Goal: Task Accomplishment & Management: Use online tool/utility

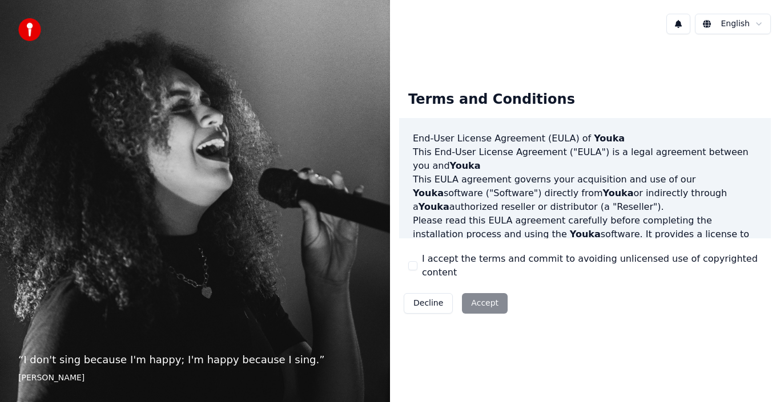
click at [759, 22] on html "“ I don't sing because I'm happy; I'm happy because I sing. ” [PERSON_NAME] [PE…" at bounding box center [390, 201] width 780 height 402
click at [414, 264] on button "I accept the terms and commit to avoiding unlicensed use of copyrighted content" at bounding box center [412, 265] width 9 height 9
click at [484, 295] on button "Accept" at bounding box center [485, 303] width 46 height 21
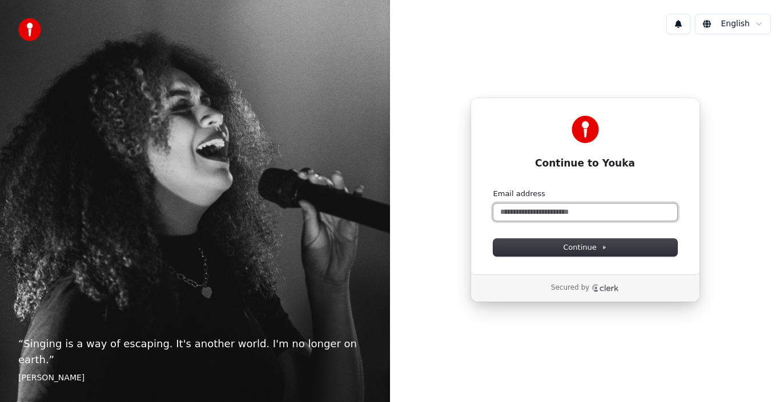
click at [606, 212] on input "Email address" at bounding box center [585, 212] width 184 height 17
type input "*"
click at [577, 249] on span "Continue" at bounding box center [584, 248] width 43 height 10
type input "**********"
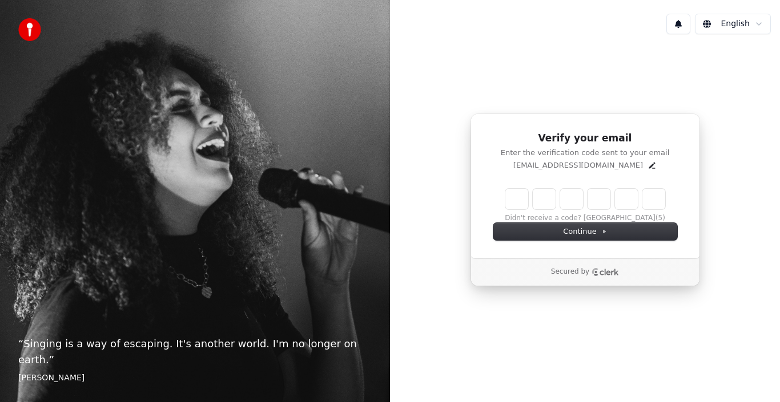
click at [518, 197] on input "Enter verification code" at bounding box center [585, 199] width 160 height 21
type input "******"
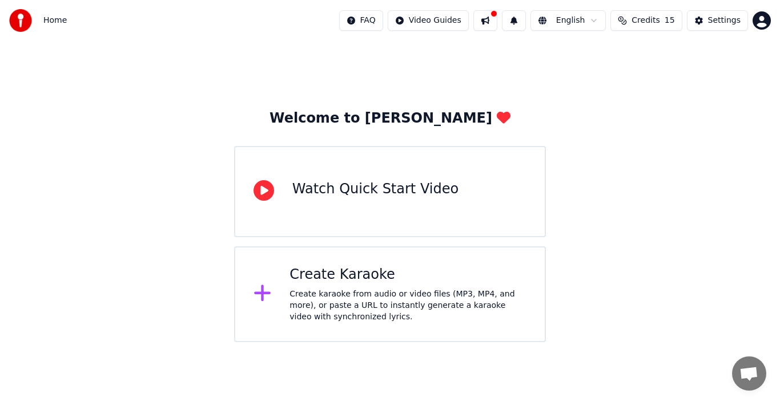
click at [597, 19] on html "Home FAQ Video Guides English Credits 15 Settings Welcome to Youka Watch Quick …" at bounding box center [390, 171] width 780 height 342
click at [676, 107] on html "Home FAQ Video Guides English Credits 15 Settings Welcome to Youka Watch Quick …" at bounding box center [390, 171] width 780 height 342
click at [372, 189] on div "Watch Quick Start Video" at bounding box center [375, 189] width 166 height 18
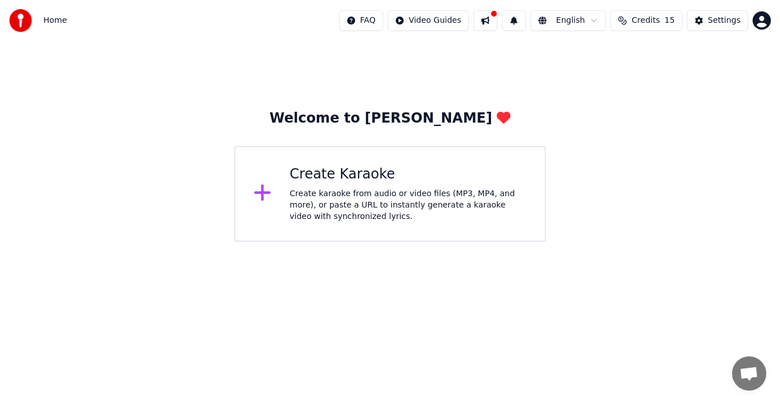
click at [436, 18] on html "Home FAQ Video Guides English Credits 15 Settings Welcome to Youka Create Karao…" at bounding box center [390, 121] width 780 height 242
click at [433, 45] on div "Quick Start Guide" at bounding box center [445, 45] width 80 height 18
click at [463, 18] on html "Home FAQ Video Guides English Credits 15 Settings Welcome to Youka Create Karao…" at bounding box center [390, 121] width 780 height 242
click at [454, 64] on div "Lyrics Sync Guide" at bounding box center [445, 63] width 80 height 18
click at [719, 23] on div "Settings" at bounding box center [724, 20] width 33 height 11
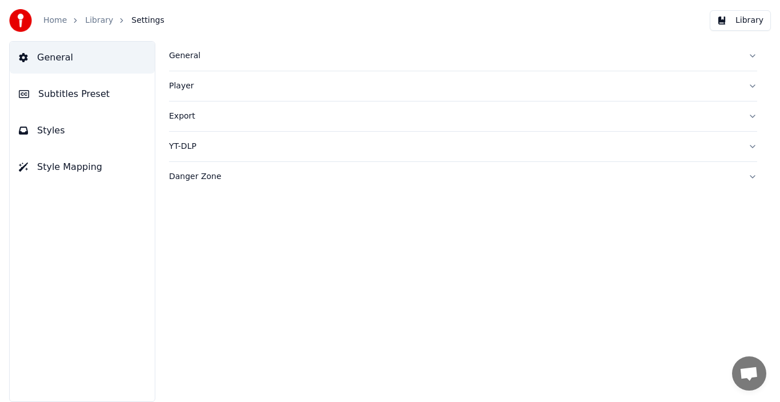
click at [749, 53] on button "General" at bounding box center [463, 56] width 588 height 30
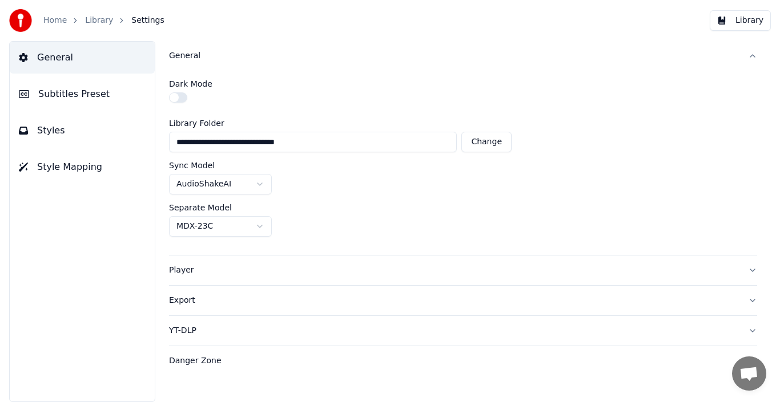
click at [63, 94] on span "Subtitles Preset" at bounding box center [73, 94] width 71 height 14
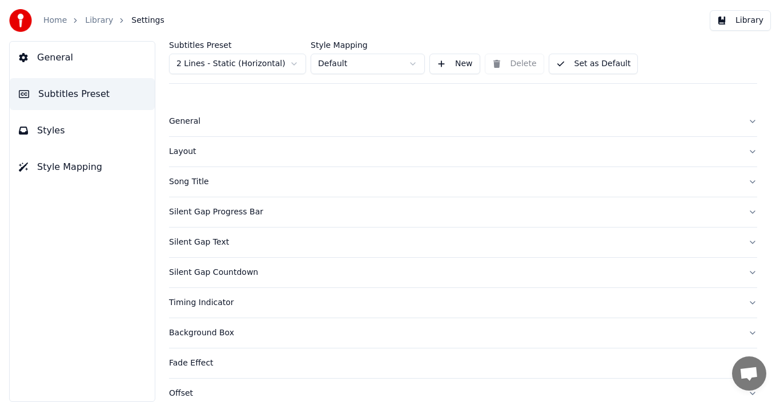
click at [551, 63] on button "Set as Default" at bounding box center [594, 64] width 90 height 21
click at [551, 63] on button "Done" at bounding box center [576, 64] width 54 height 21
click at [583, 64] on button "Done" at bounding box center [576, 64] width 54 height 21
click at [443, 66] on button "New" at bounding box center [454, 64] width 51 height 21
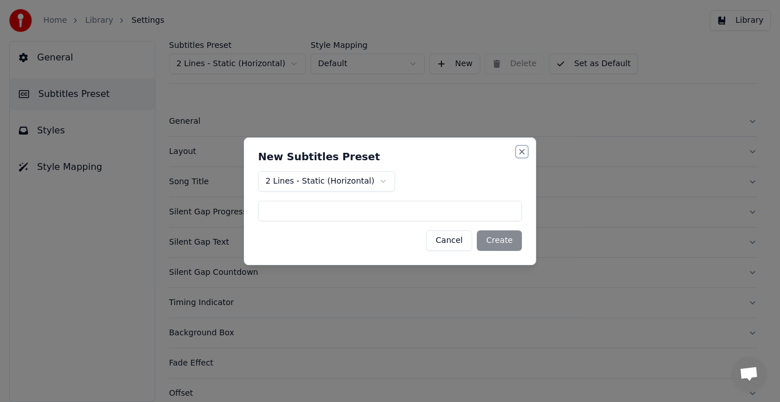
click at [519, 150] on button "Close" at bounding box center [521, 151] width 9 height 9
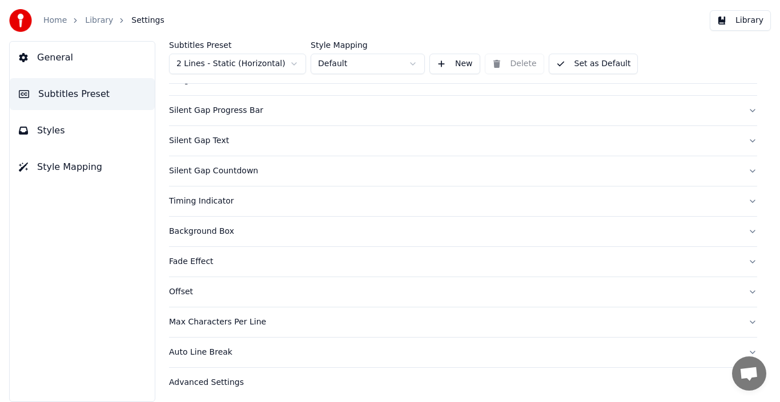
scroll to position [106, 0]
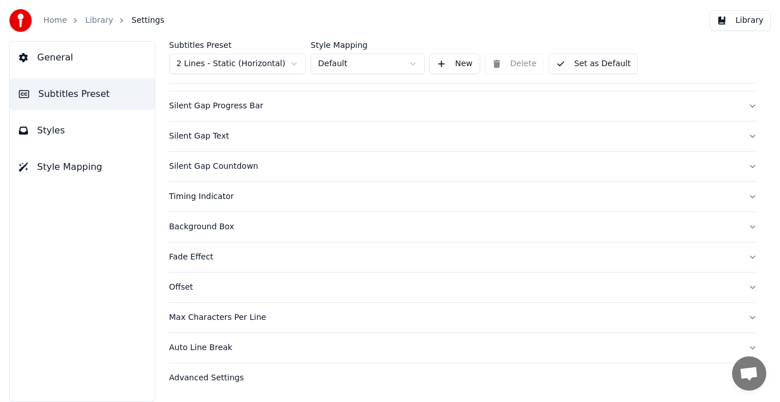
click at [189, 379] on div "Advanced Settings" at bounding box center [454, 378] width 570 height 11
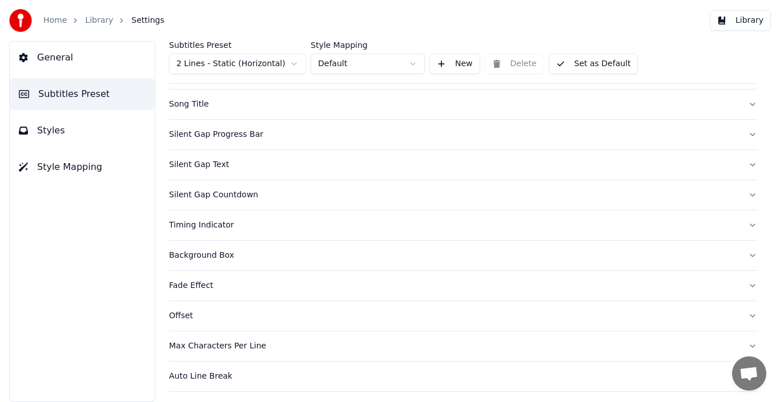
scroll to position [0, 0]
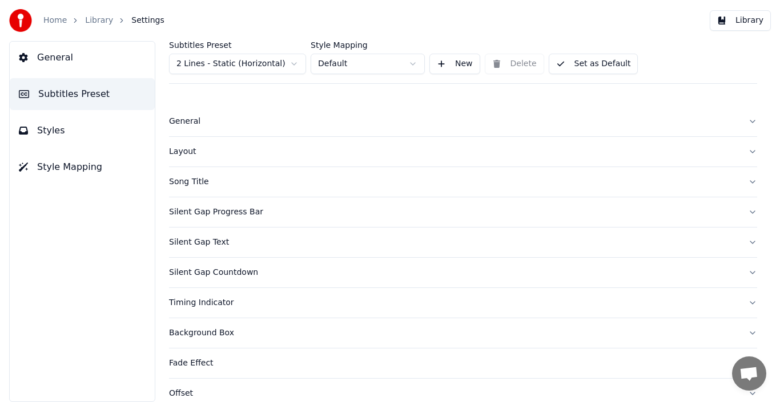
click at [49, 131] on span "Styles" at bounding box center [51, 131] width 28 height 14
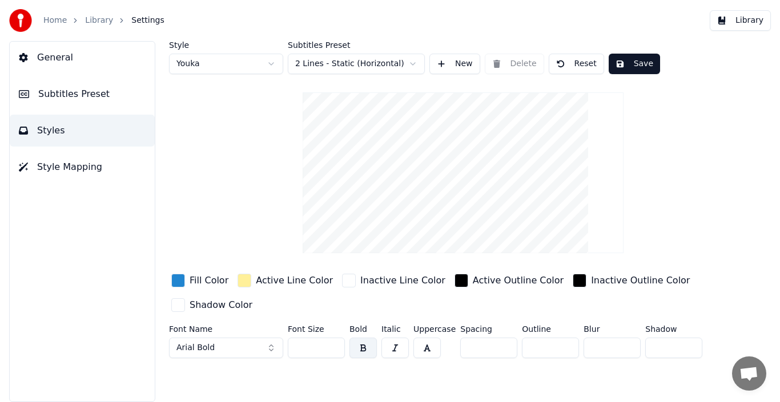
click at [266, 348] on button "Arial Bold" at bounding box center [226, 348] width 114 height 21
click at [202, 348] on span "Arial Bold" at bounding box center [195, 347] width 38 height 11
click at [203, 349] on span "Arial Bold" at bounding box center [195, 347] width 38 height 11
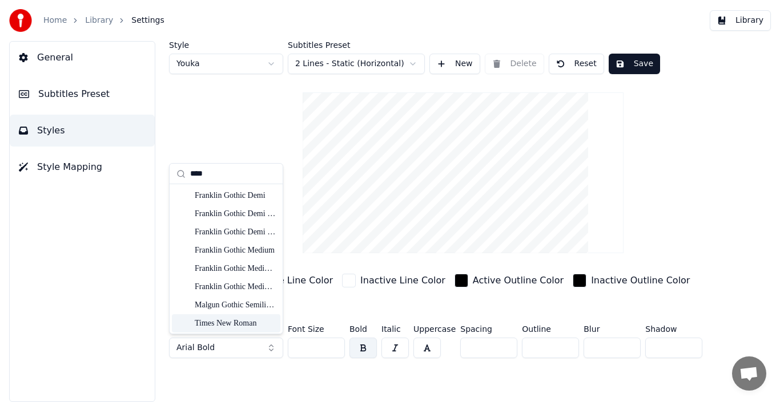
type input "****"
click at [230, 321] on div "Times New Roman" at bounding box center [235, 323] width 81 height 11
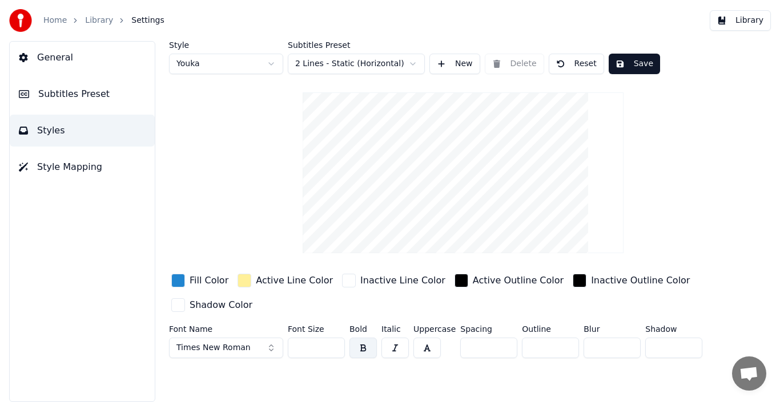
click at [360, 344] on button "button" at bounding box center [362, 348] width 27 height 21
click at [360, 347] on button "button" at bounding box center [362, 348] width 27 height 21
click at [392, 344] on button "button" at bounding box center [394, 348] width 27 height 21
click at [62, 167] on span "Style Mapping" at bounding box center [69, 167] width 65 height 14
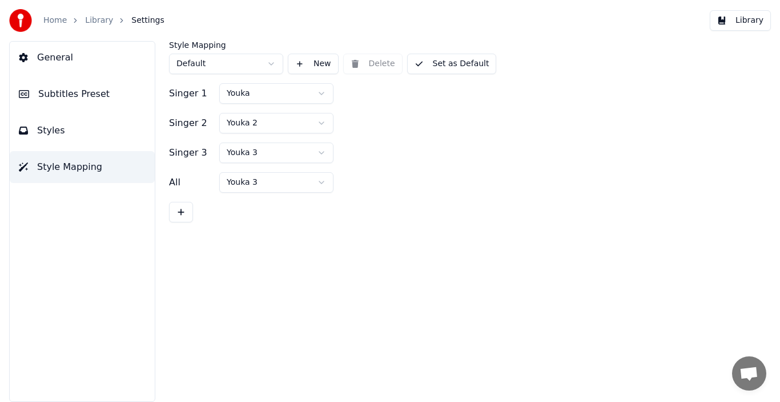
click at [299, 65] on button "New" at bounding box center [313, 64] width 51 height 21
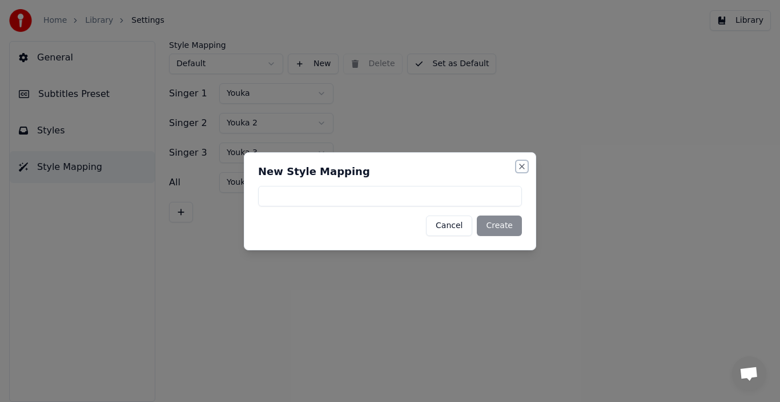
click at [518, 166] on button "Close" at bounding box center [521, 166] width 9 height 9
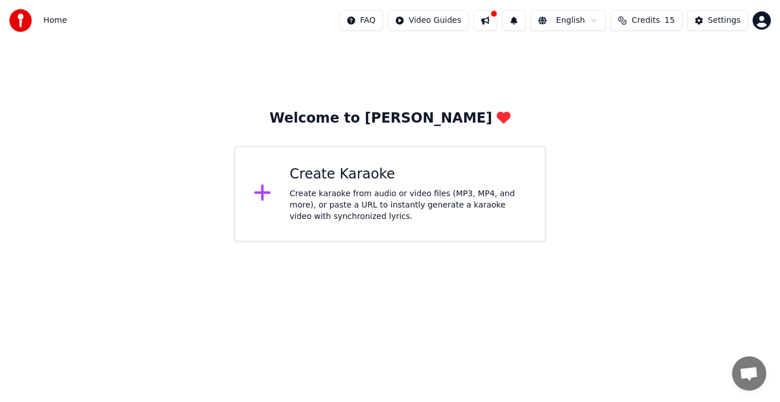
click at [313, 172] on div "Create Karaoke" at bounding box center [407, 175] width 237 height 18
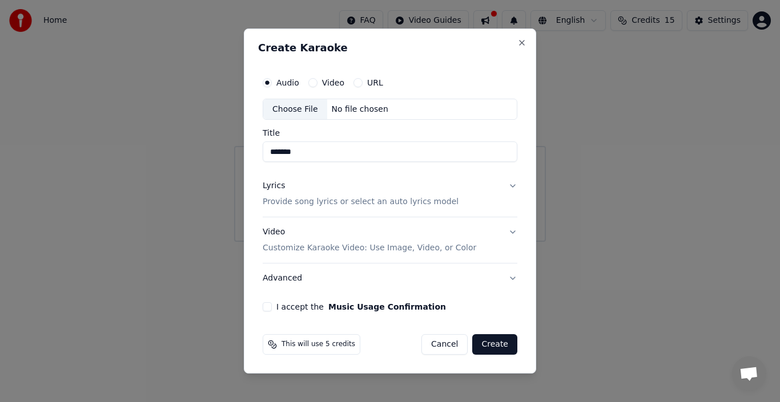
type input "********"
click at [270, 186] on div "Lyrics" at bounding box center [274, 186] width 22 height 11
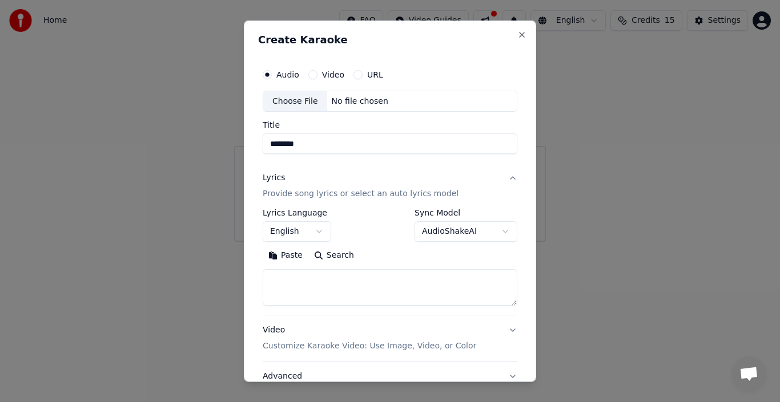
click at [319, 231] on button "English" at bounding box center [297, 231] width 68 height 21
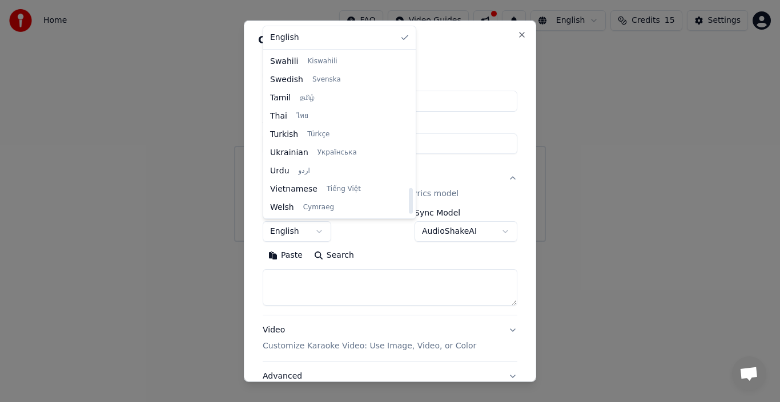
scroll to position [876, 0]
select select "**"
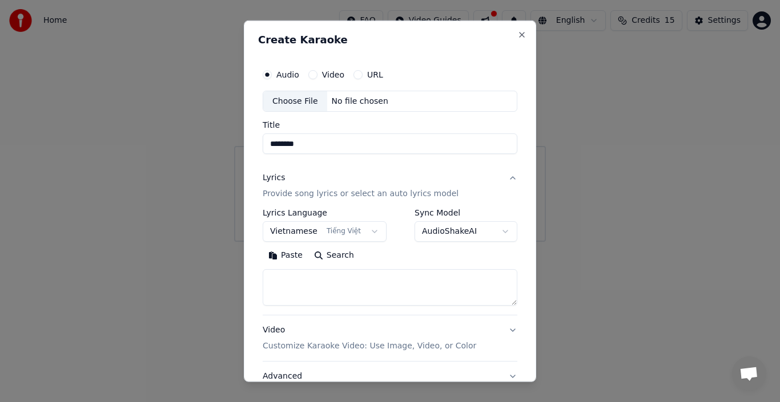
click at [293, 288] on textarea at bounding box center [390, 287] width 255 height 37
paste textarea "**********"
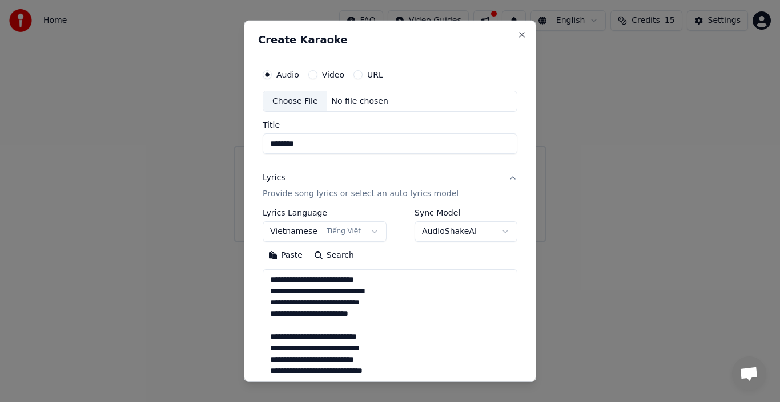
scroll to position [254, 0]
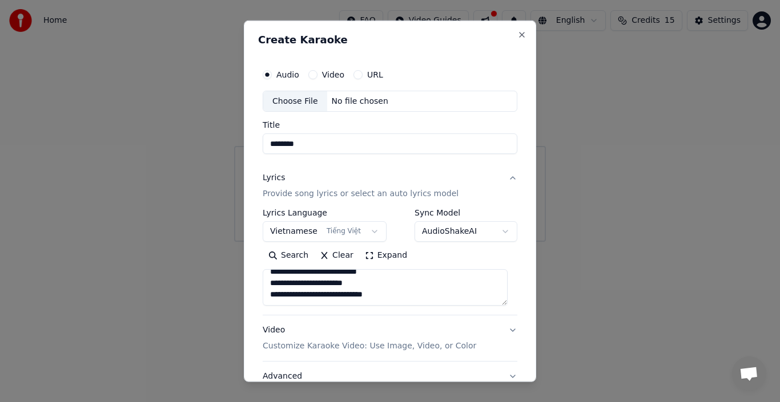
type textarea "**********"
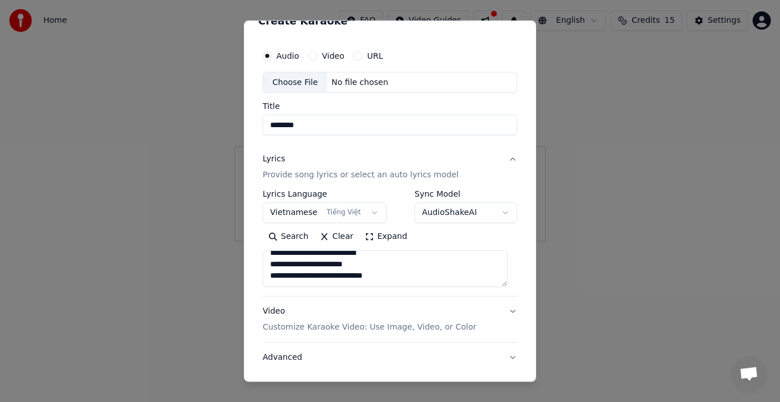
scroll to position [0, 0]
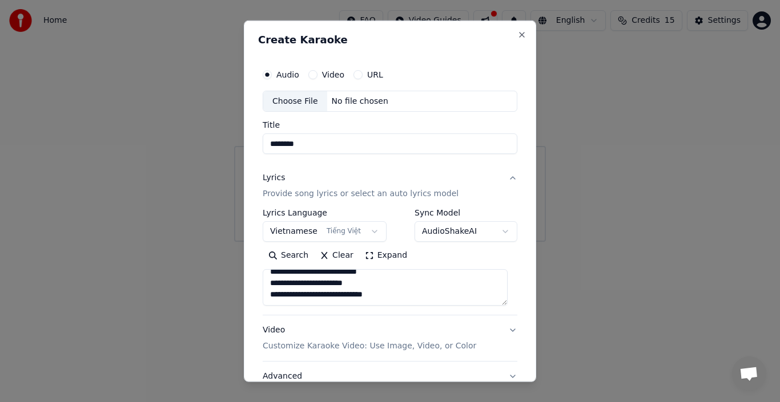
click at [457, 171] on button "Lyrics Provide song lyrics or select an auto lyrics model" at bounding box center [390, 186] width 255 height 46
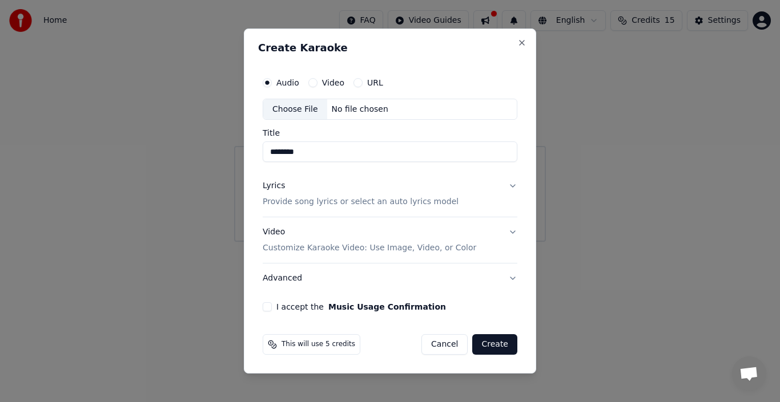
click at [368, 205] on p "Provide song lyrics or select an auto lyrics model" at bounding box center [361, 202] width 196 height 11
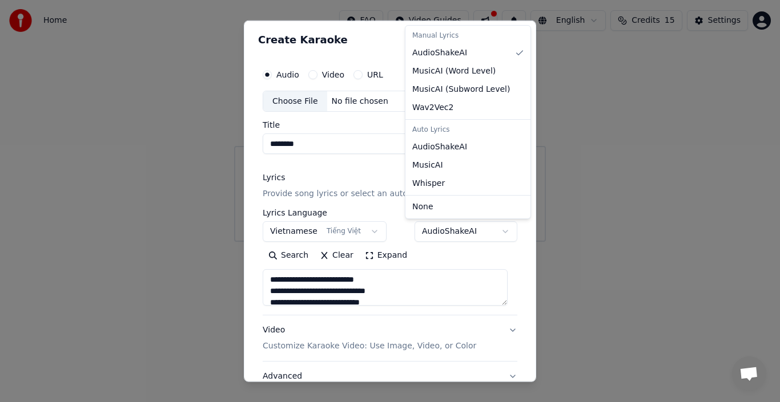
click at [483, 232] on body "**********" at bounding box center [390, 121] width 780 height 242
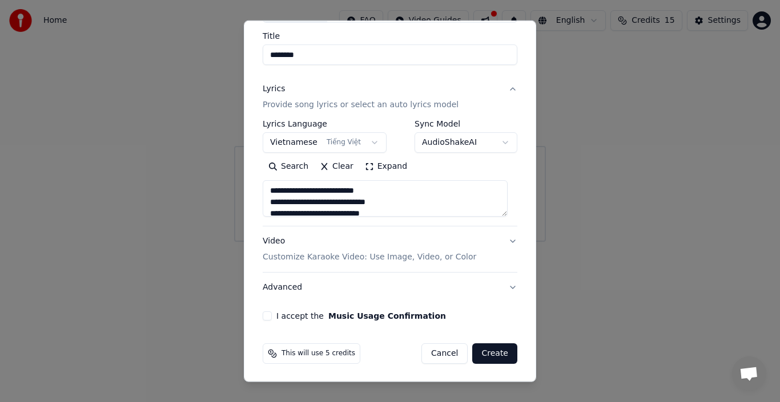
scroll to position [90, 0]
click at [499, 286] on button "Advanced" at bounding box center [390, 287] width 255 height 30
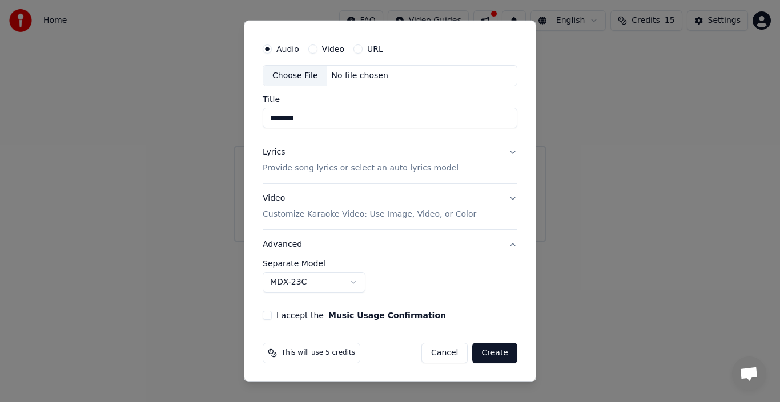
scroll to position [26, 0]
click at [276, 244] on button "Advanced" at bounding box center [390, 245] width 255 height 30
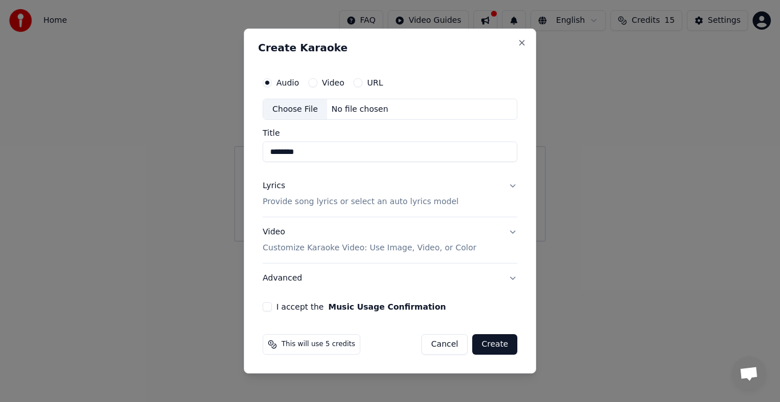
click at [273, 190] on div "Lyrics" at bounding box center [274, 186] width 22 height 11
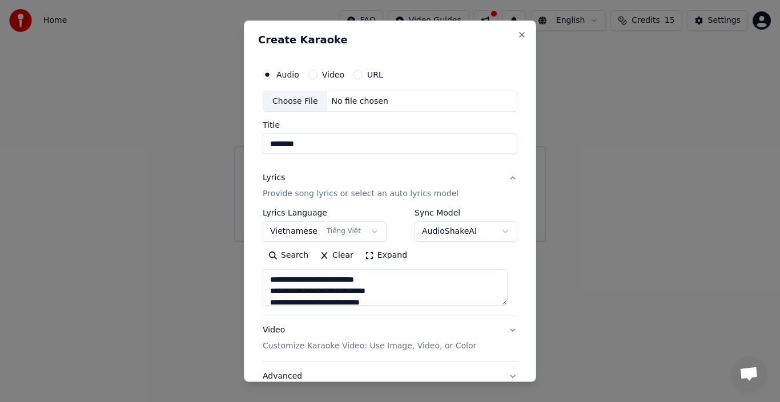
click at [326, 71] on label "Video" at bounding box center [333, 74] width 22 height 8
click at [317, 71] on button "Video" at bounding box center [312, 74] width 9 height 9
click at [269, 71] on button "Audio" at bounding box center [267, 74] width 9 height 9
click at [288, 100] on div "Choose File" at bounding box center [295, 101] width 64 height 21
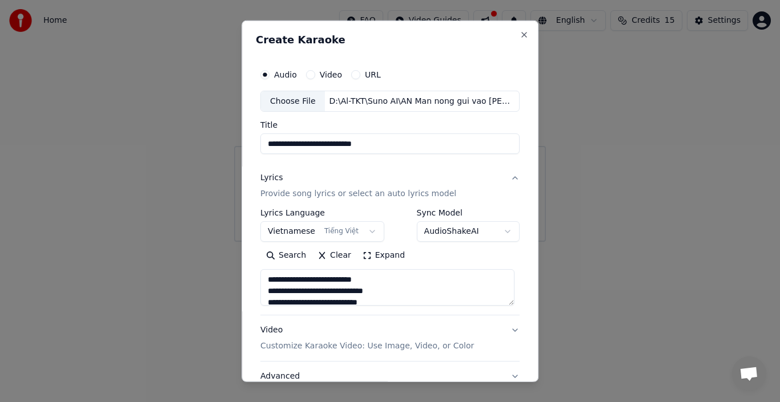
click at [277, 140] on input "**********" at bounding box center [389, 144] width 259 height 21
click at [371, 142] on input "**********" at bounding box center [389, 144] width 259 height 21
type input "********"
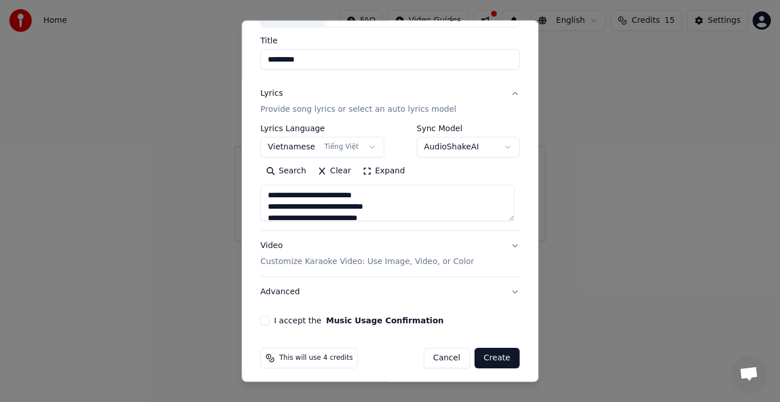
scroll to position [90, 0]
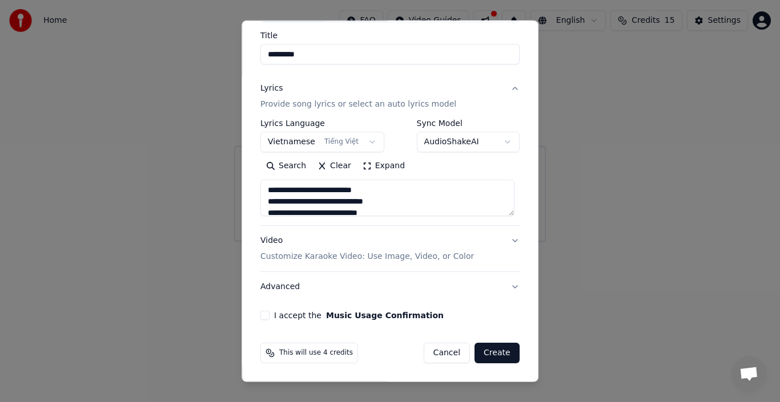
click at [265, 242] on div "Video Customize Karaoke Video: Use Image, Video, or Color" at bounding box center [366, 248] width 213 height 27
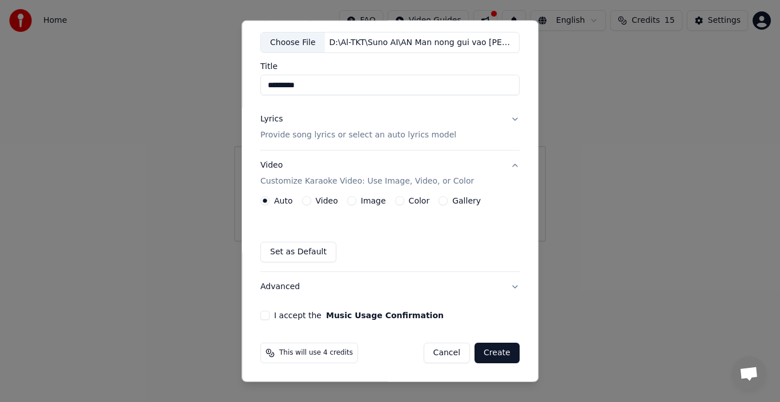
scroll to position [59, 0]
click at [307, 253] on button "Set as Default" at bounding box center [298, 252] width 76 height 21
click at [506, 163] on button "Video Customize Karaoke Video: Use Image, Video, or Color" at bounding box center [389, 174] width 259 height 46
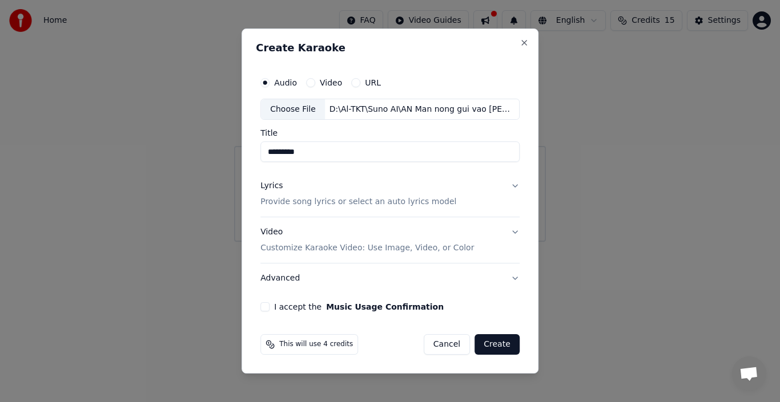
click at [265, 307] on button "I accept the Music Usage Confirmation" at bounding box center [264, 307] width 9 height 9
click at [496, 345] on button "Create" at bounding box center [496, 344] width 45 height 21
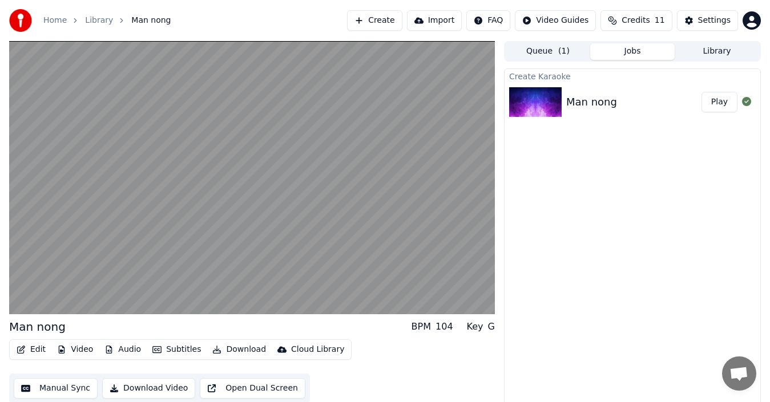
click at [22, 349] on icon "button" at bounding box center [21, 350] width 9 height 8
drag, startPoint x: 420, startPoint y: 364, endPoint x: 413, endPoint y: 362, distance: 7.1
click at [420, 364] on div "Edit Video Audio Subtitles Download Cloud Library Manual Sync Download Video Op…" at bounding box center [252, 372] width 486 height 64
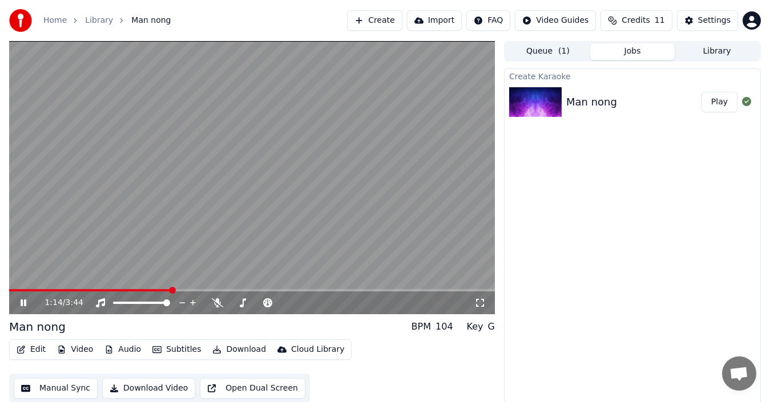
click at [23, 301] on icon at bounding box center [31, 303] width 26 height 9
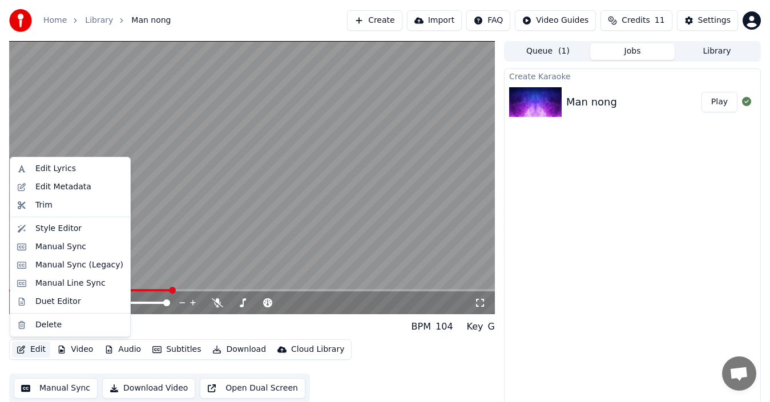
click at [19, 346] on icon "button" at bounding box center [21, 350] width 9 height 8
click at [58, 268] on div "Manual Sync (Legacy)" at bounding box center [79, 265] width 88 height 11
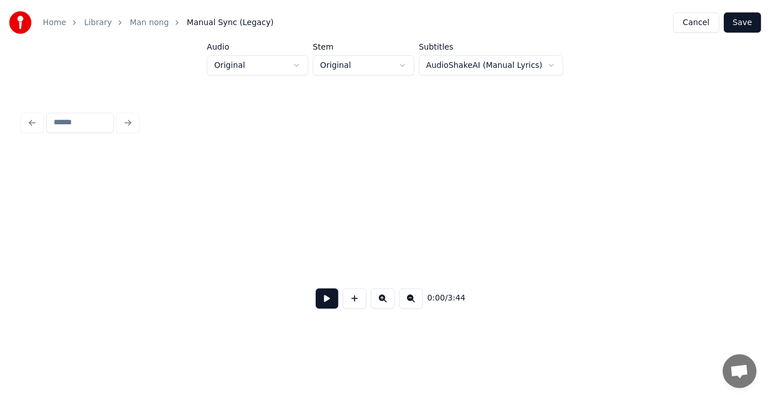
scroll to position [0, 2130]
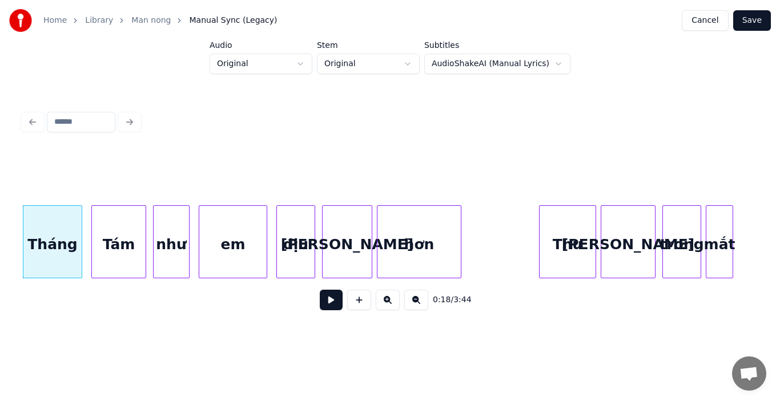
click at [550, 62] on html "Home Library Man nong Manual Sync (Legacy) Cancel Save Audio Original Stem Orig…" at bounding box center [390, 176] width 780 height 352
click at [703, 15] on button "Cancel" at bounding box center [705, 20] width 46 height 21
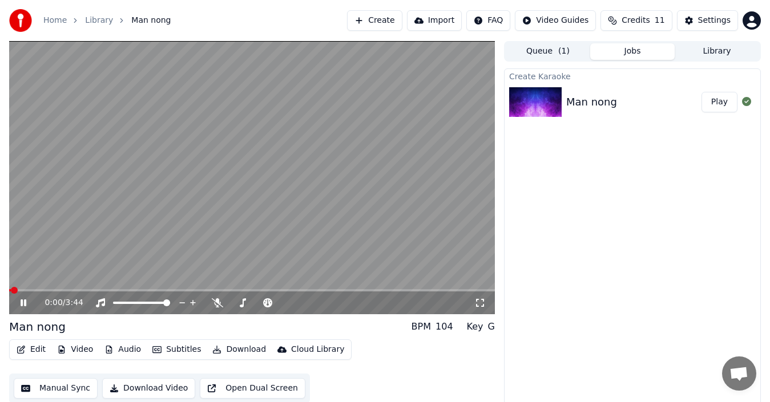
click at [23, 304] on icon at bounding box center [24, 303] width 6 height 7
click at [34, 351] on button "Edit" at bounding box center [31, 350] width 38 height 16
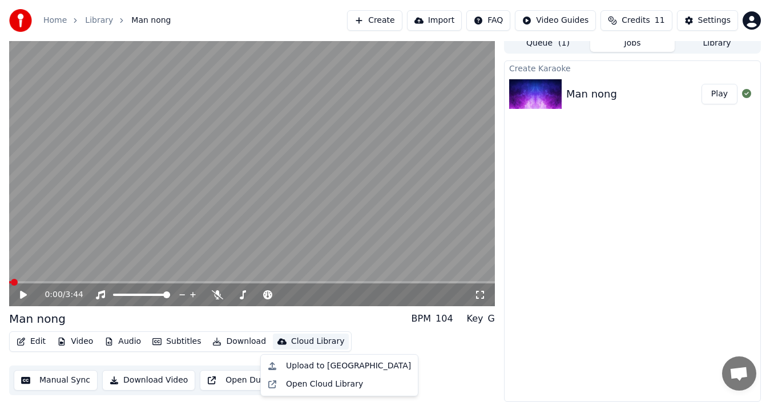
click at [580, 333] on div "Create Karaoke Man nong Play" at bounding box center [632, 232] width 257 height 342
click at [390, 21] on button "Create" at bounding box center [374, 20] width 55 height 21
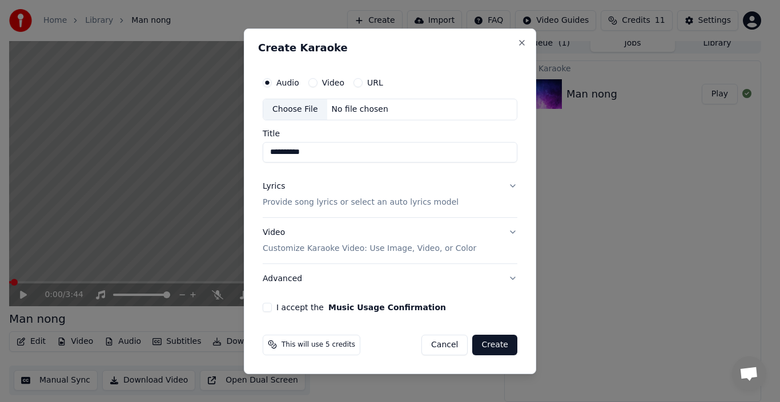
type input "**********"
click at [268, 186] on div "Lyrics" at bounding box center [274, 186] width 22 height 11
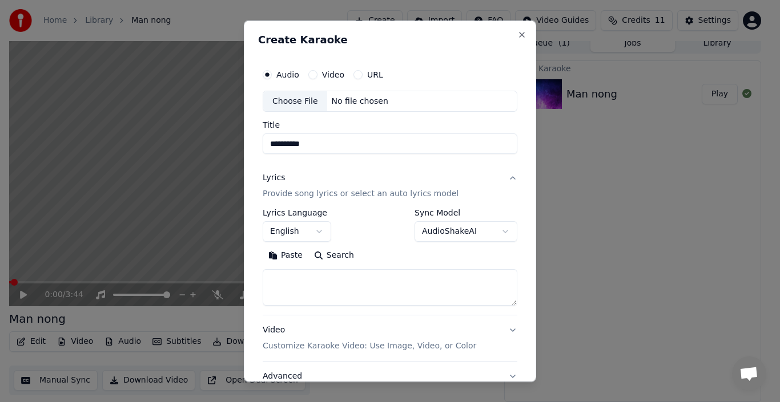
click at [317, 230] on button "English" at bounding box center [297, 231] width 68 height 21
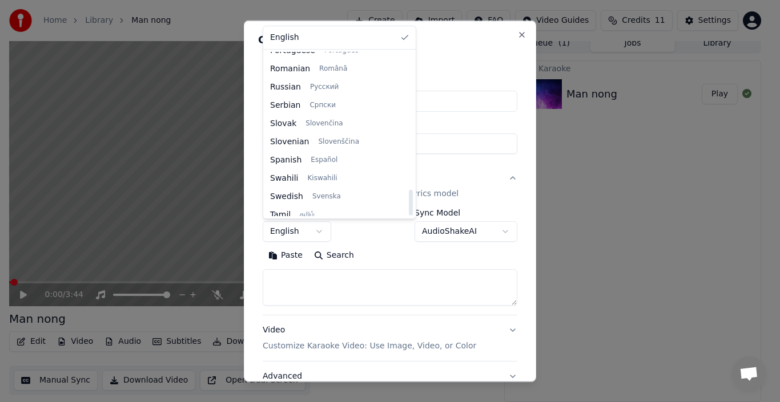
scroll to position [876, 0]
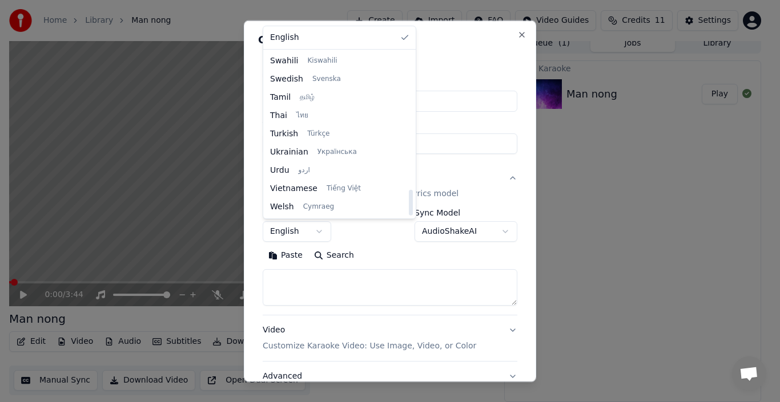
select select "**"
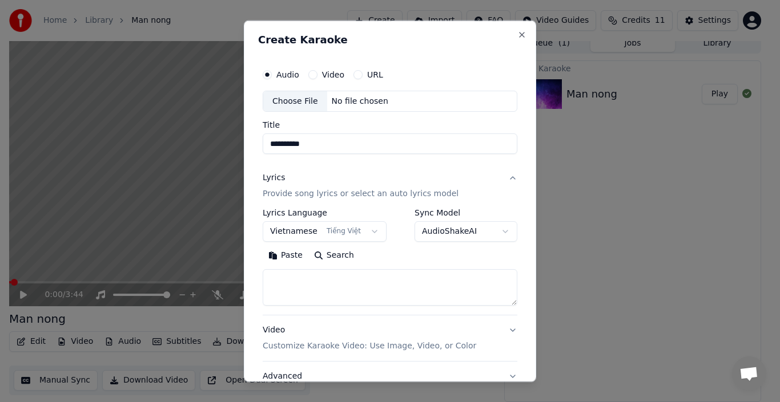
click at [302, 284] on textarea at bounding box center [390, 287] width 255 height 37
paste textarea "**********"
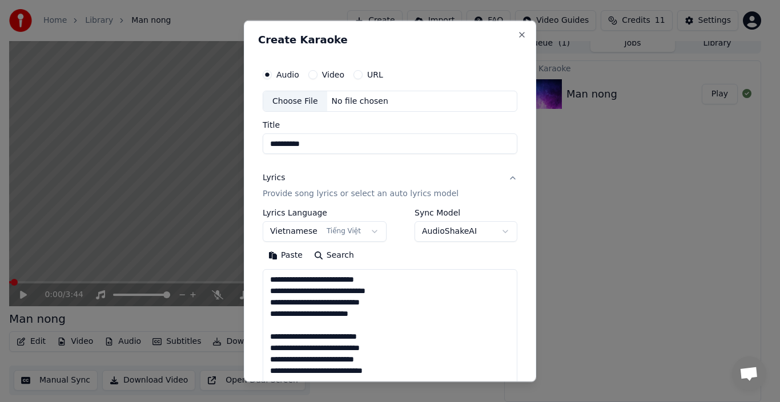
scroll to position [254, 0]
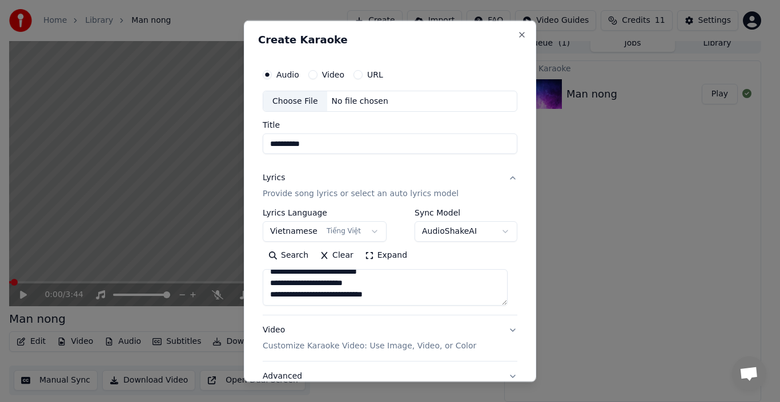
type textarea "**********"
click at [295, 100] on div "Choose File" at bounding box center [295, 101] width 64 height 21
type input "**********"
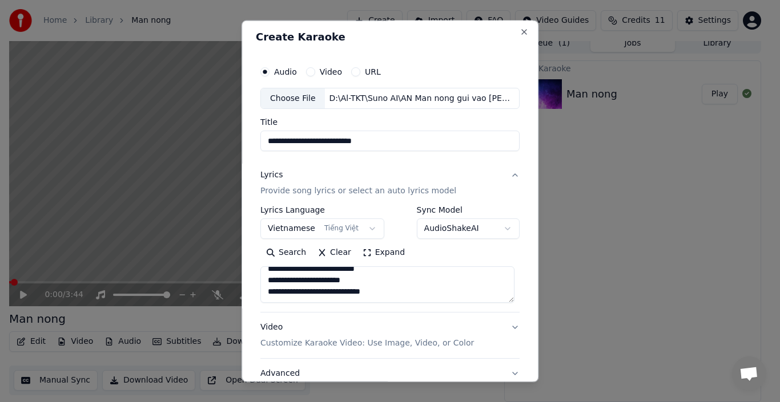
scroll to position [0, 0]
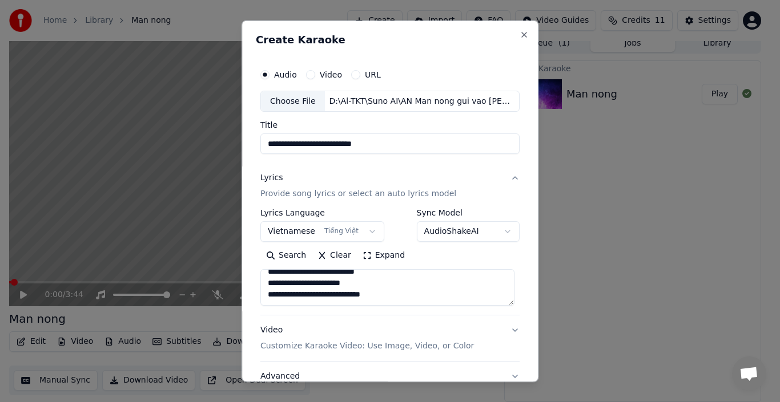
click at [309, 72] on button "Video" at bounding box center [310, 74] width 9 height 9
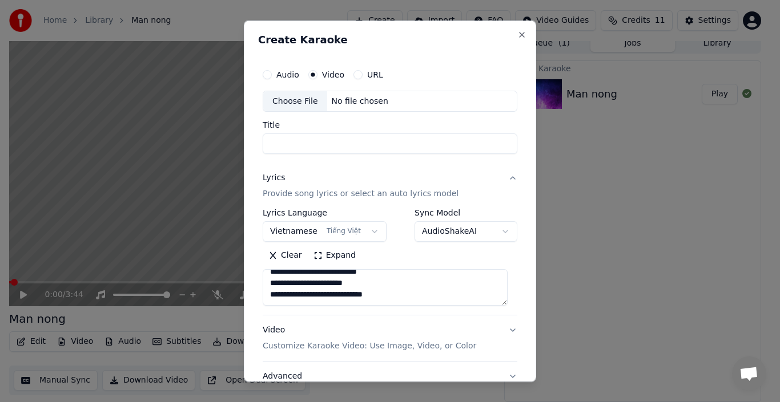
click at [268, 71] on button "Audio" at bounding box center [267, 74] width 9 height 9
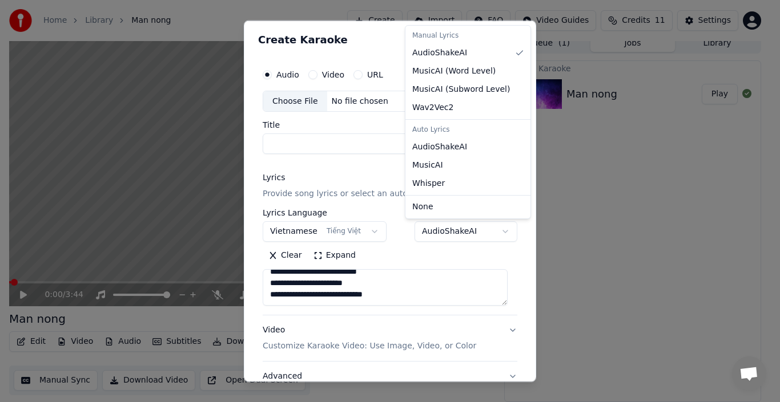
click at [494, 231] on body "**********" at bounding box center [385, 193] width 770 height 402
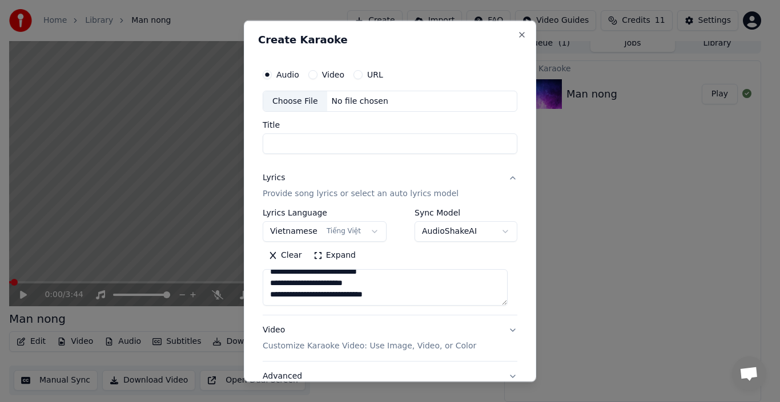
click at [336, 255] on button "Expand" at bounding box center [335, 256] width 54 height 18
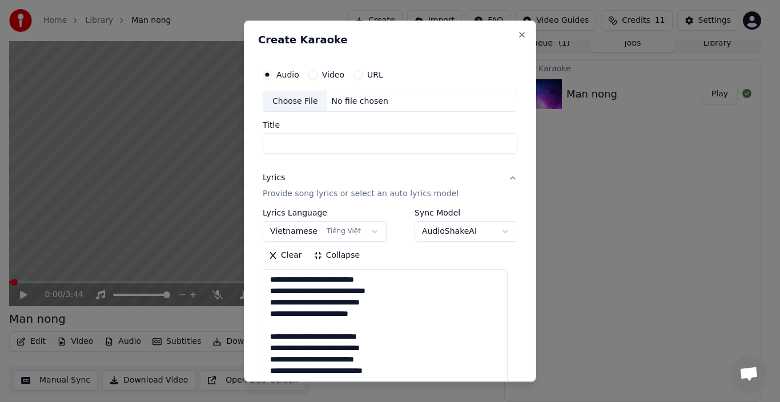
scroll to position [1, 0]
click at [387, 254] on div "Clear Collapse" at bounding box center [390, 256] width 255 height 18
click at [337, 256] on button "Collapse" at bounding box center [337, 256] width 58 height 18
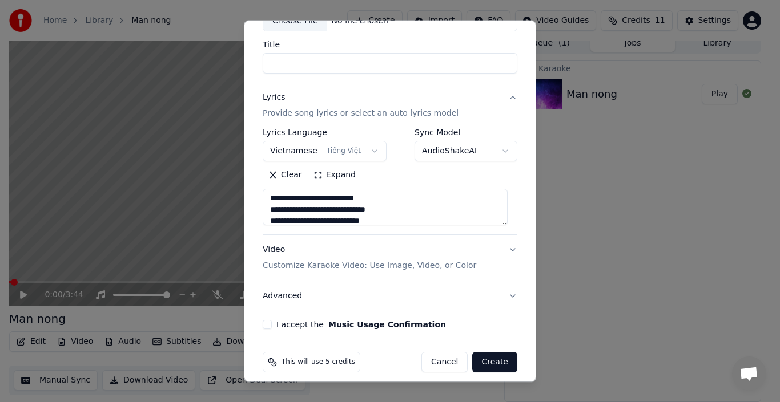
scroll to position [90, 0]
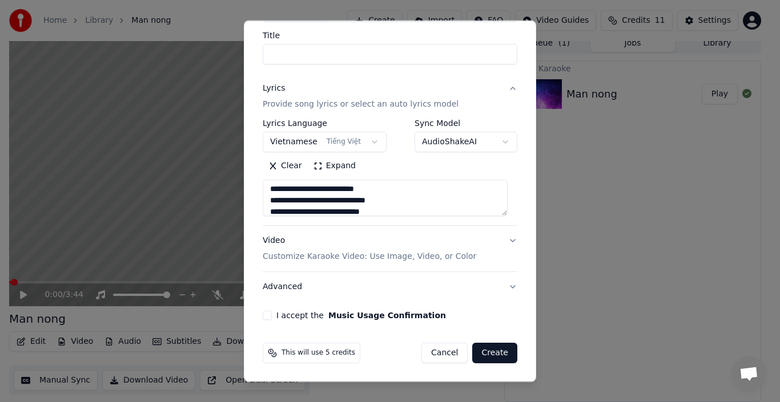
click at [271, 242] on div "Video Customize Karaoke Video: Use Image, Video, or Color" at bounding box center [369, 248] width 213 height 27
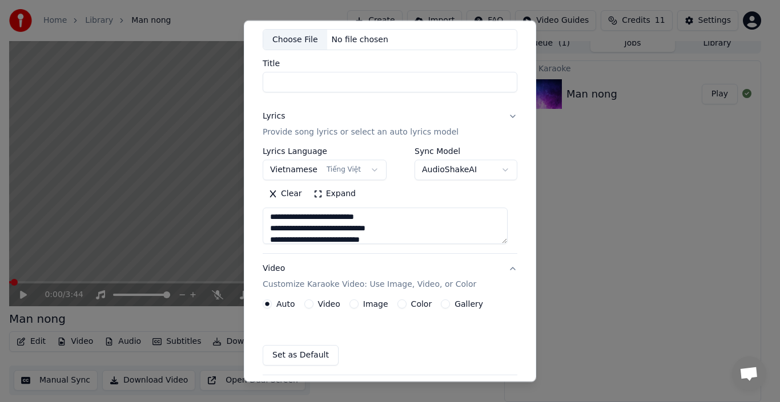
scroll to position [59, 0]
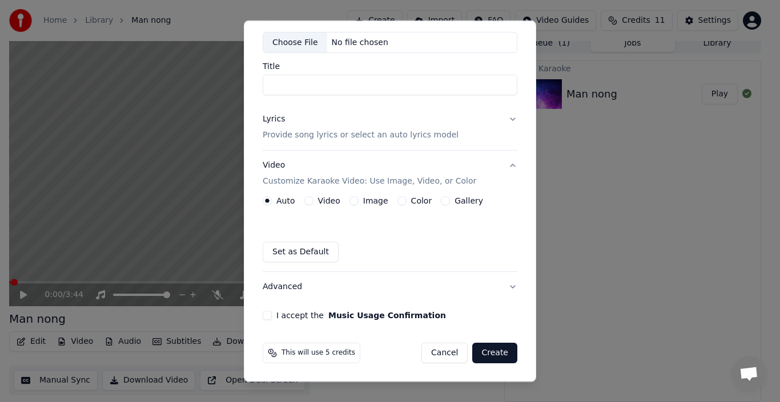
click at [309, 200] on button "Video" at bounding box center [308, 200] width 9 height 9
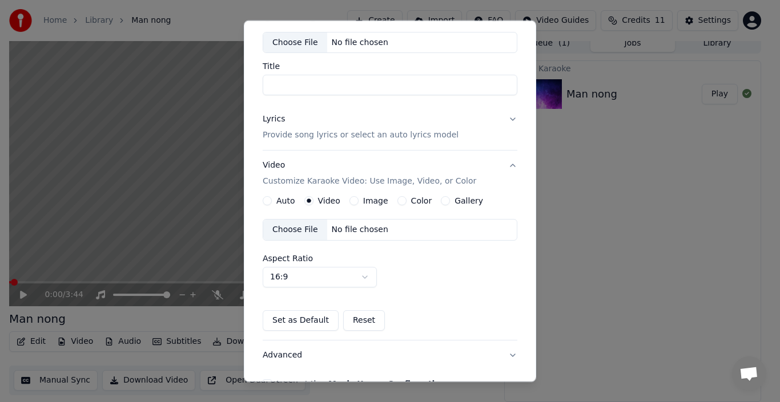
click at [267, 200] on button "Auto" at bounding box center [267, 200] width 9 height 9
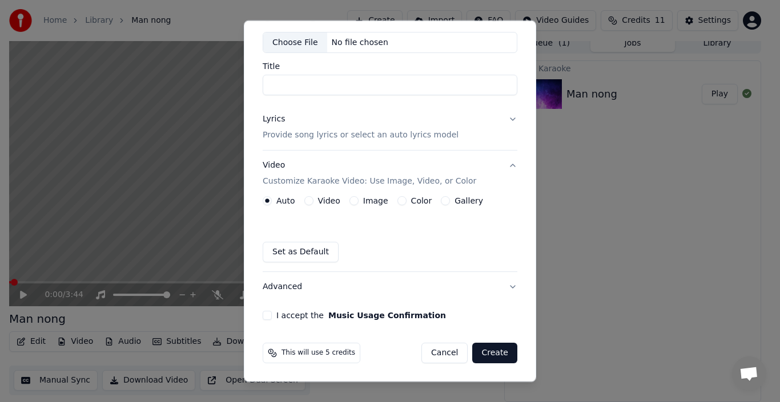
click at [349, 199] on button "Image" at bounding box center [353, 200] width 9 height 9
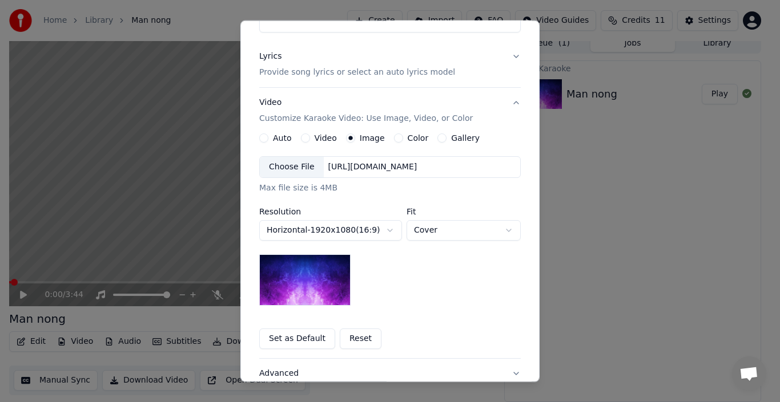
scroll to position [123, 0]
click at [503, 228] on body "**********" at bounding box center [385, 193] width 770 height 402
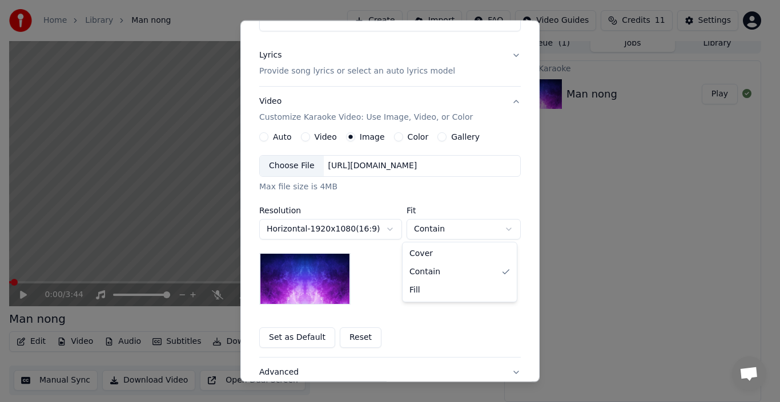
click at [501, 228] on body "**********" at bounding box center [385, 193] width 770 height 402
click at [506, 229] on body "**********" at bounding box center [385, 193] width 770 height 402
click at [504, 228] on body "**********" at bounding box center [385, 193] width 770 height 402
select select "*****"
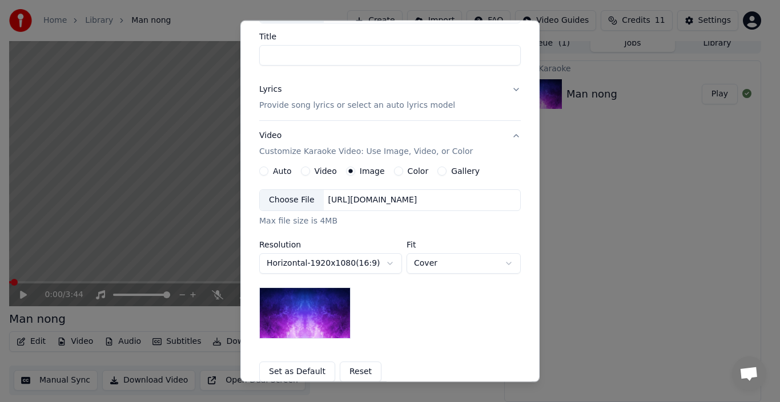
scroll to position [86, 0]
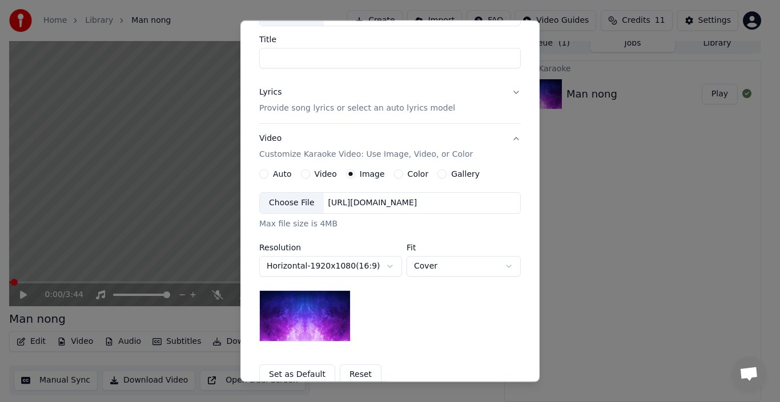
click at [394, 174] on button "Color" at bounding box center [398, 174] width 9 height 9
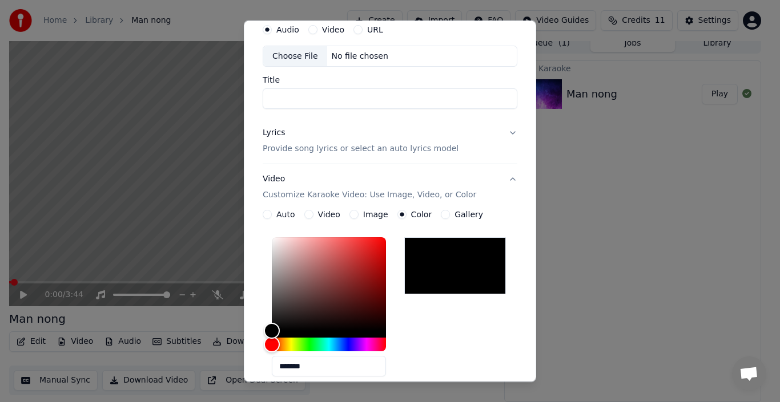
scroll to position [43, 0]
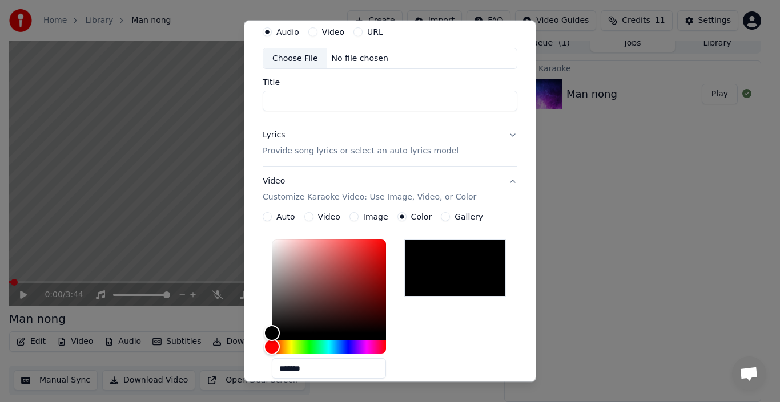
click at [441, 217] on button "Gallery" at bounding box center [445, 216] width 9 height 9
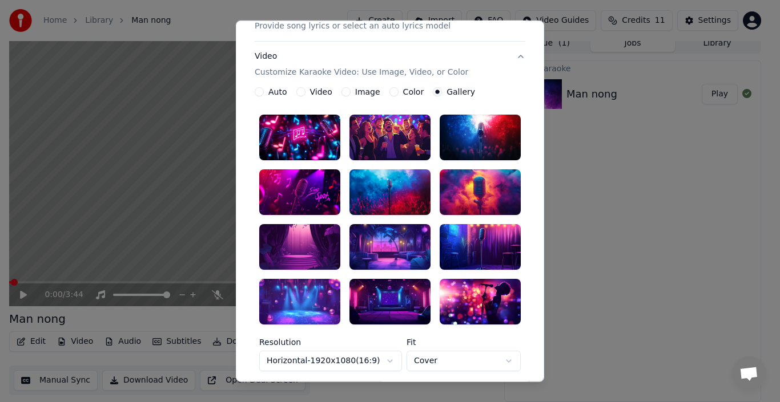
scroll to position [166, 0]
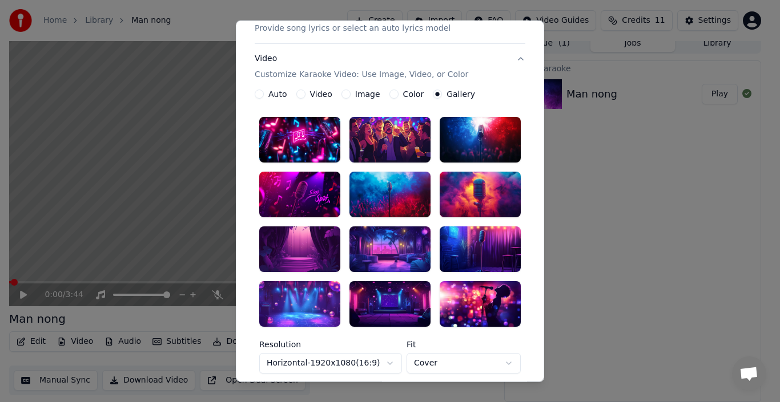
click at [489, 197] on div at bounding box center [480, 195] width 81 height 46
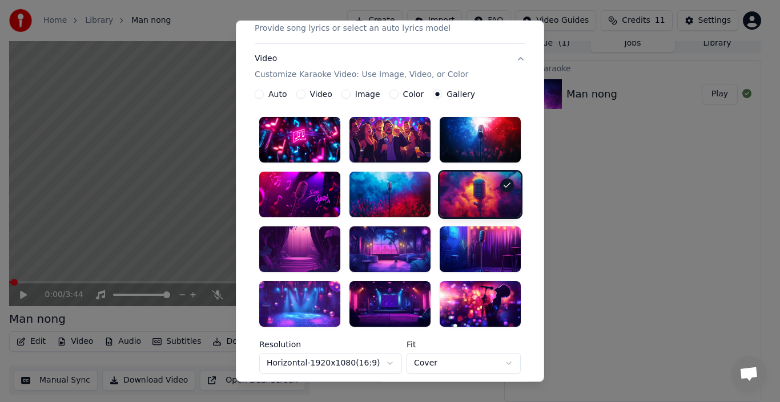
click at [255, 92] on button "Auto" at bounding box center [259, 94] width 9 height 9
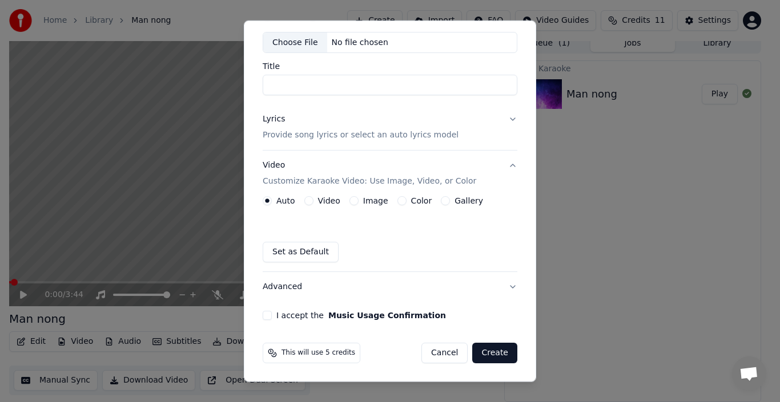
scroll to position [59, 0]
click at [354, 134] on p "Provide song lyrics or select an auto lyrics model" at bounding box center [361, 135] width 196 height 11
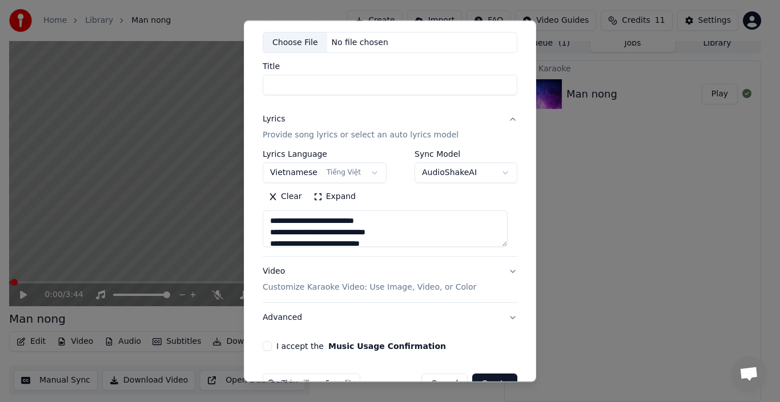
click at [356, 135] on p "Provide song lyrics or select an auto lyrics model" at bounding box center [361, 135] width 196 height 11
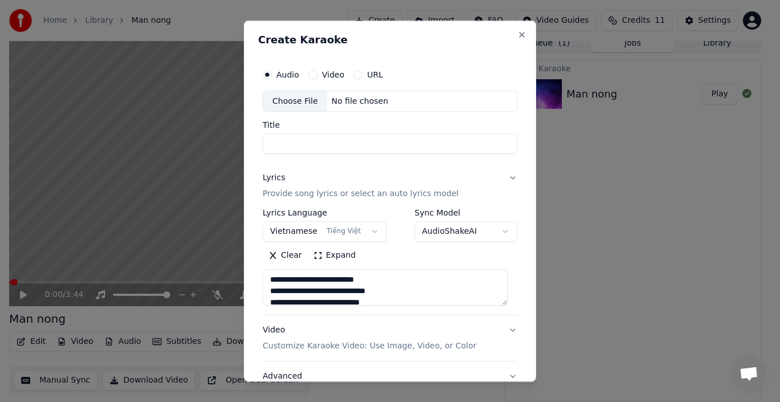
scroll to position [0, 0]
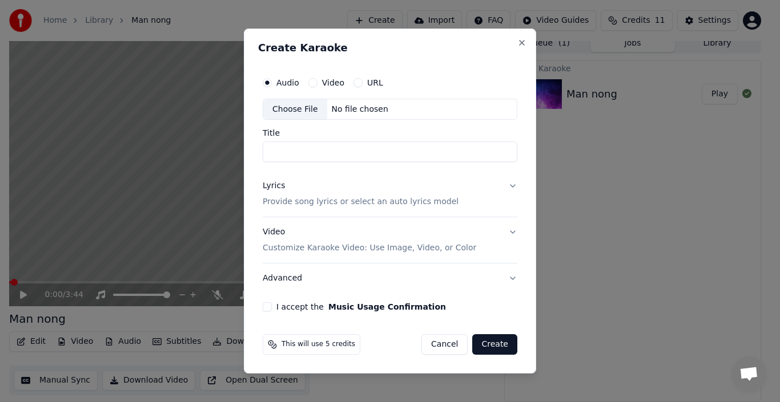
click at [279, 278] on button "Advanced" at bounding box center [390, 279] width 255 height 30
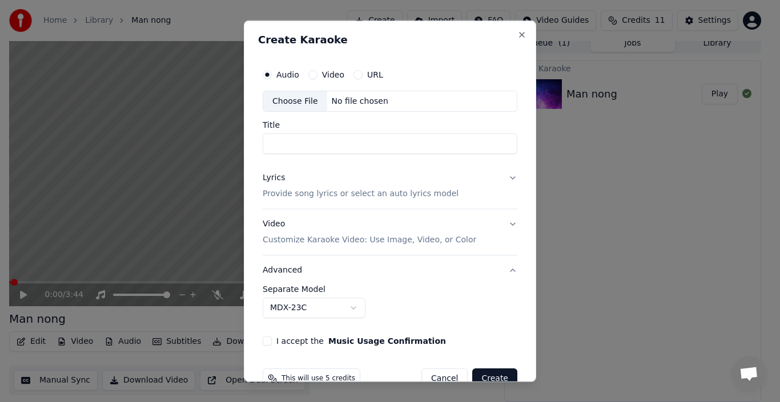
click at [281, 143] on input "Title" at bounding box center [390, 144] width 255 height 21
click at [410, 241] on p "Customize Karaoke Video: Use Image, Video, or Color" at bounding box center [369, 240] width 213 height 11
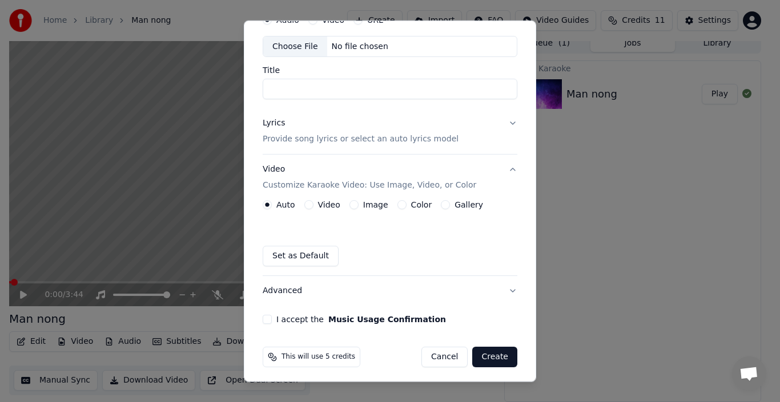
scroll to position [59, 0]
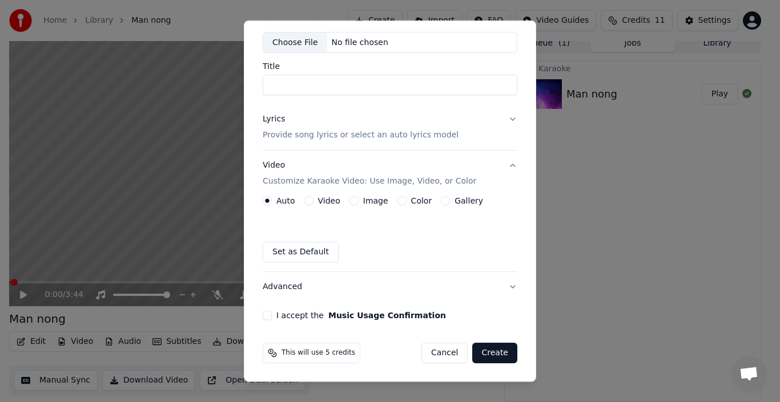
click at [271, 287] on button "Advanced" at bounding box center [390, 287] width 255 height 30
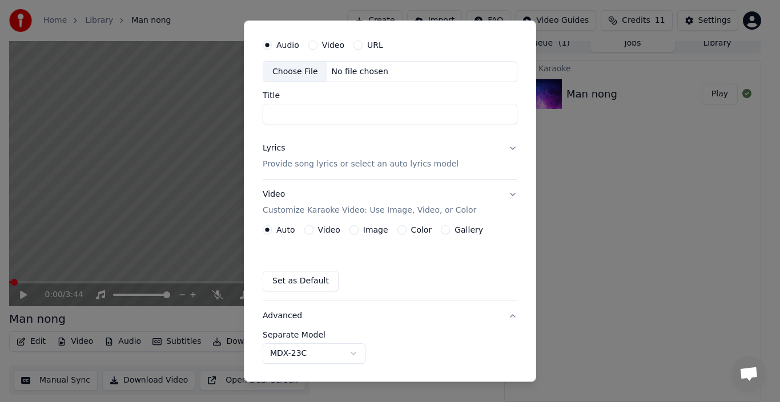
scroll to position [26, 0]
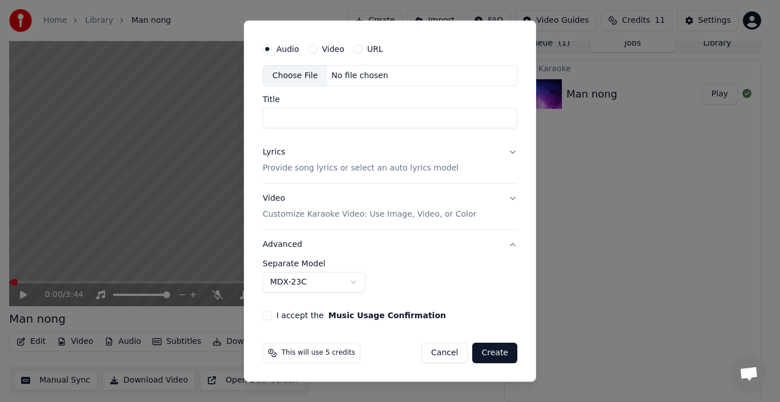
click at [349, 281] on body "**********" at bounding box center [385, 193] width 770 height 402
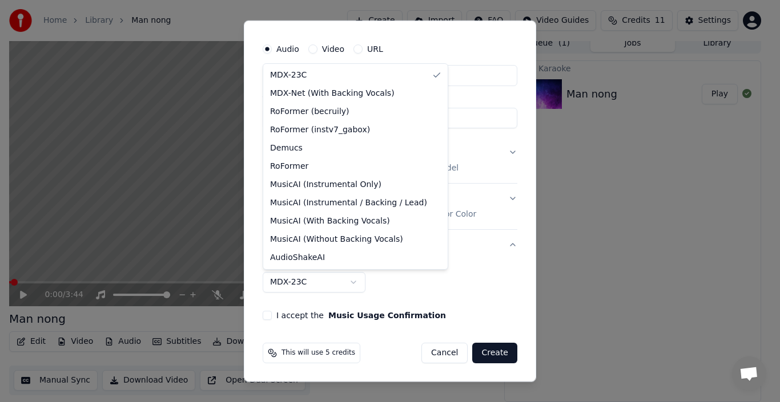
click at [357, 280] on body "**********" at bounding box center [385, 193] width 770 height 402
select select "**********"
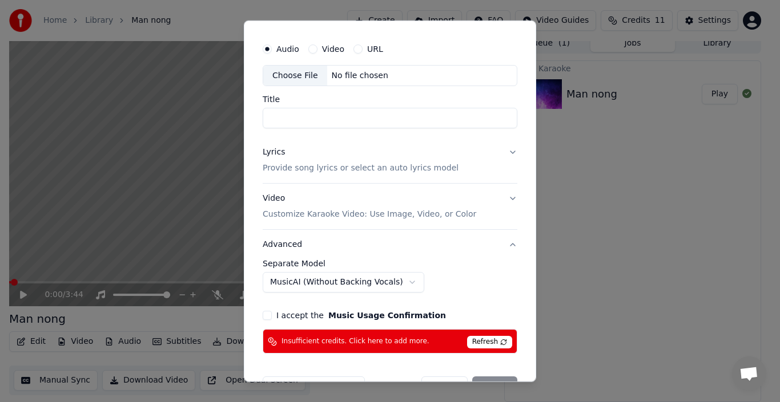
click at [287, 116] on input "Title" at bounding box center [390, 118] width 255 height 21
click at [268, 154] on div "Lyrics" at bounding box center [274, 152] width 22 height 11
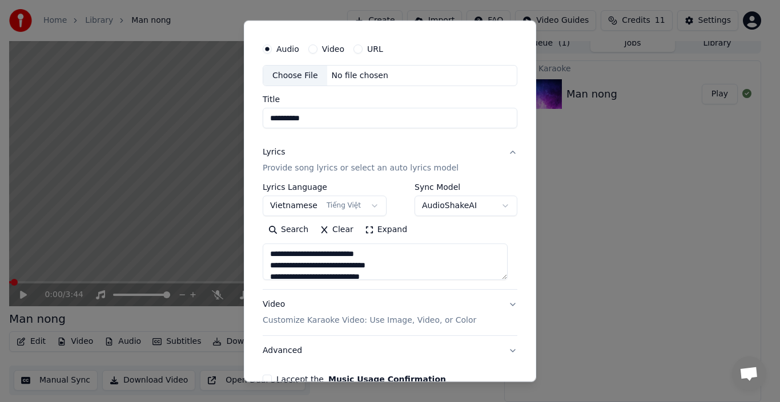
click at [288, 75] on div "Choose File" at bounding box center [295, 75] width 64 height 21
type input "**********"
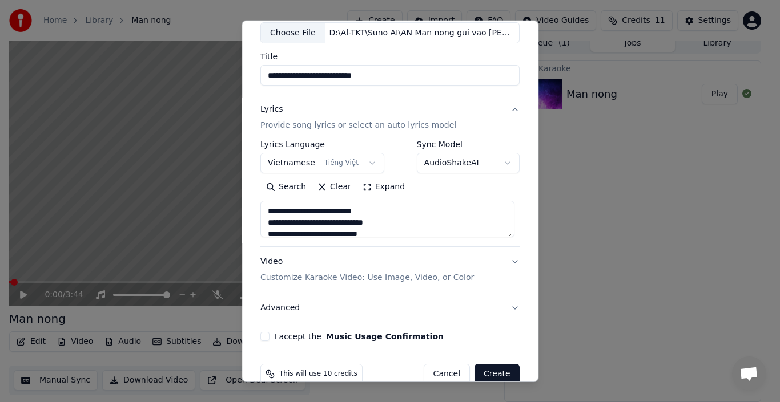
scroll to position [90, 0]
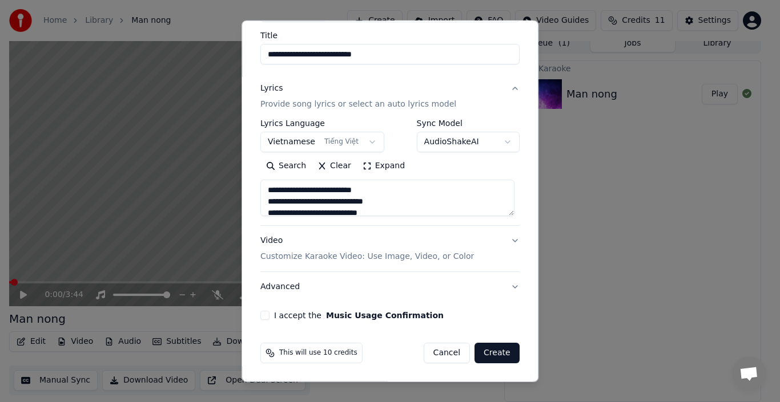
click at [263, 285] on button "Advanced" at bounding box center [389, 287] width 259 height 30
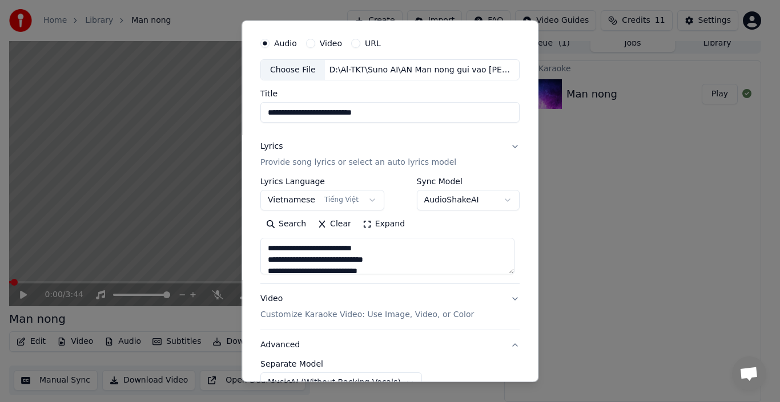
scroll to position [26, 0]
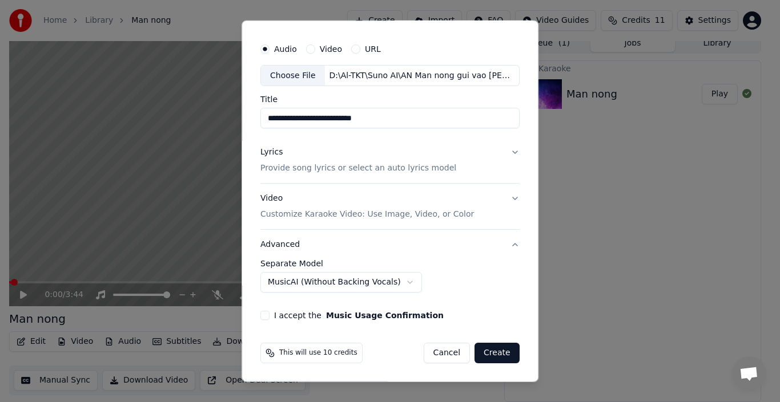
click at [262, 317] on button "I accept the Music Usage Confirmation" at bounding box center [264, 315] width 9 height 9
click at [269, 245] on button "Advanced" at bounding box center [389, 245] width 259 height 30
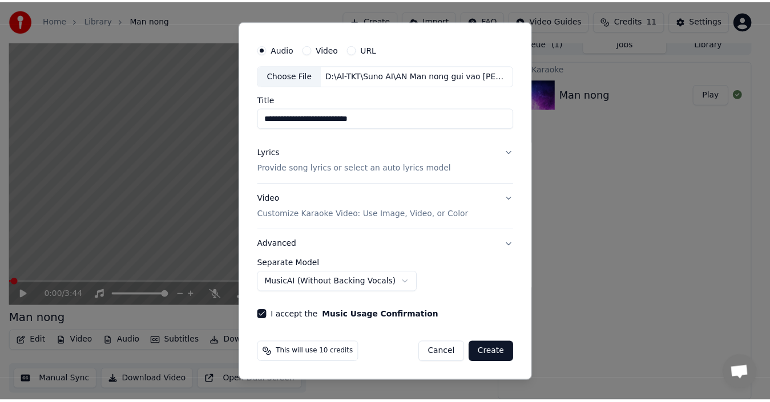
scroll to position [0, 0]
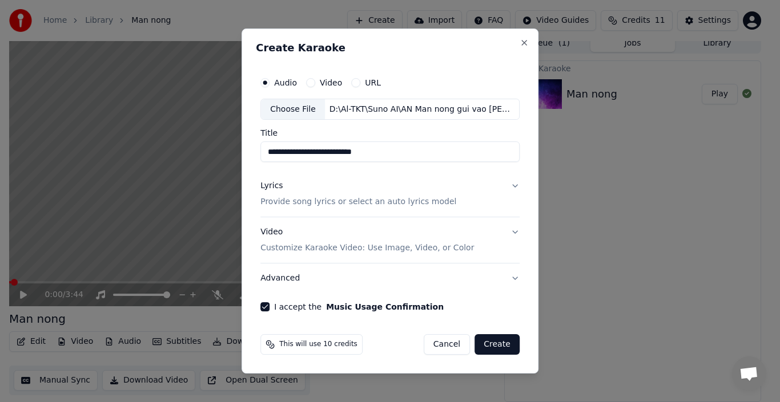
click at [493, 341] on button "Create" at bounding box center [496, 344] width 45 height 21
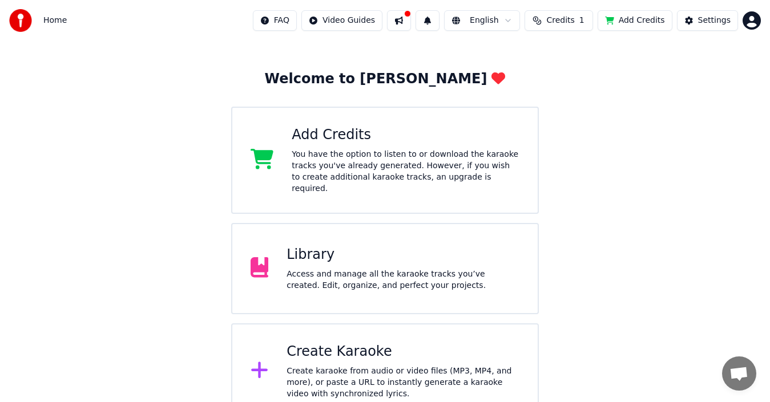
scroll to position [45, 0]
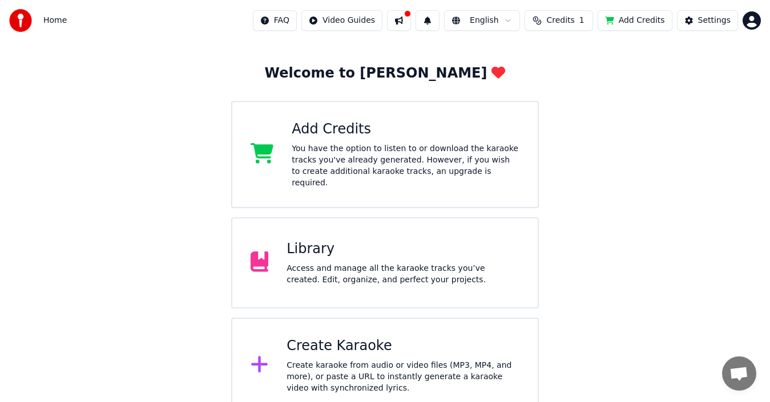
click at [362, 263] on div "Access and manage all the karaoke tracks you’ve created. Edit, organize, and pe…" at bounding box center [403, 274] width 233 height 23
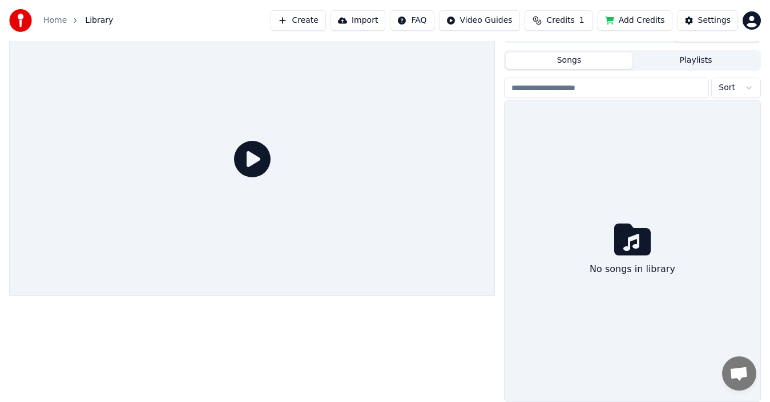
scroll to position [18, 0]
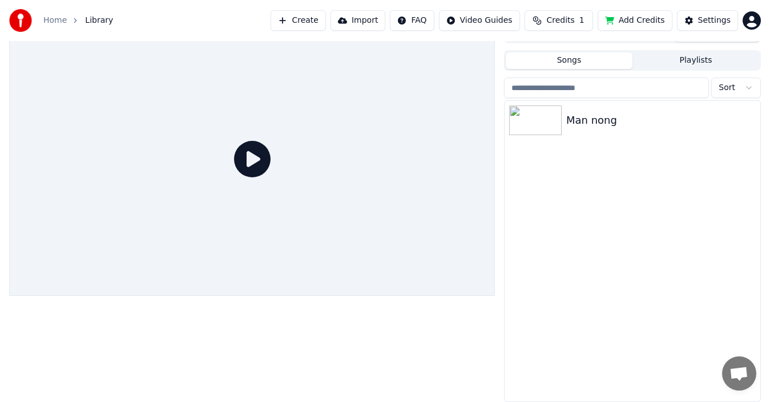
click at [256, 158] on icon at bounding box center [252, 159] width 37 height 37
click at [535, 123] on img at bounding box center [535, 121] width 53 height 30
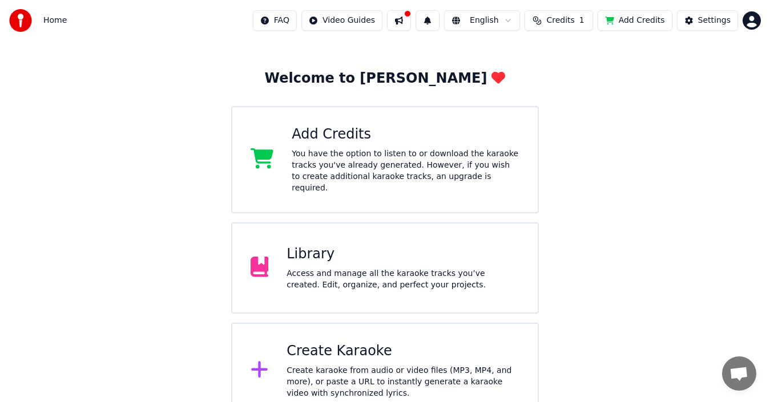
scroll to position [45, 0]
